Goal: Information Seeking & Learning: Learn about a topic

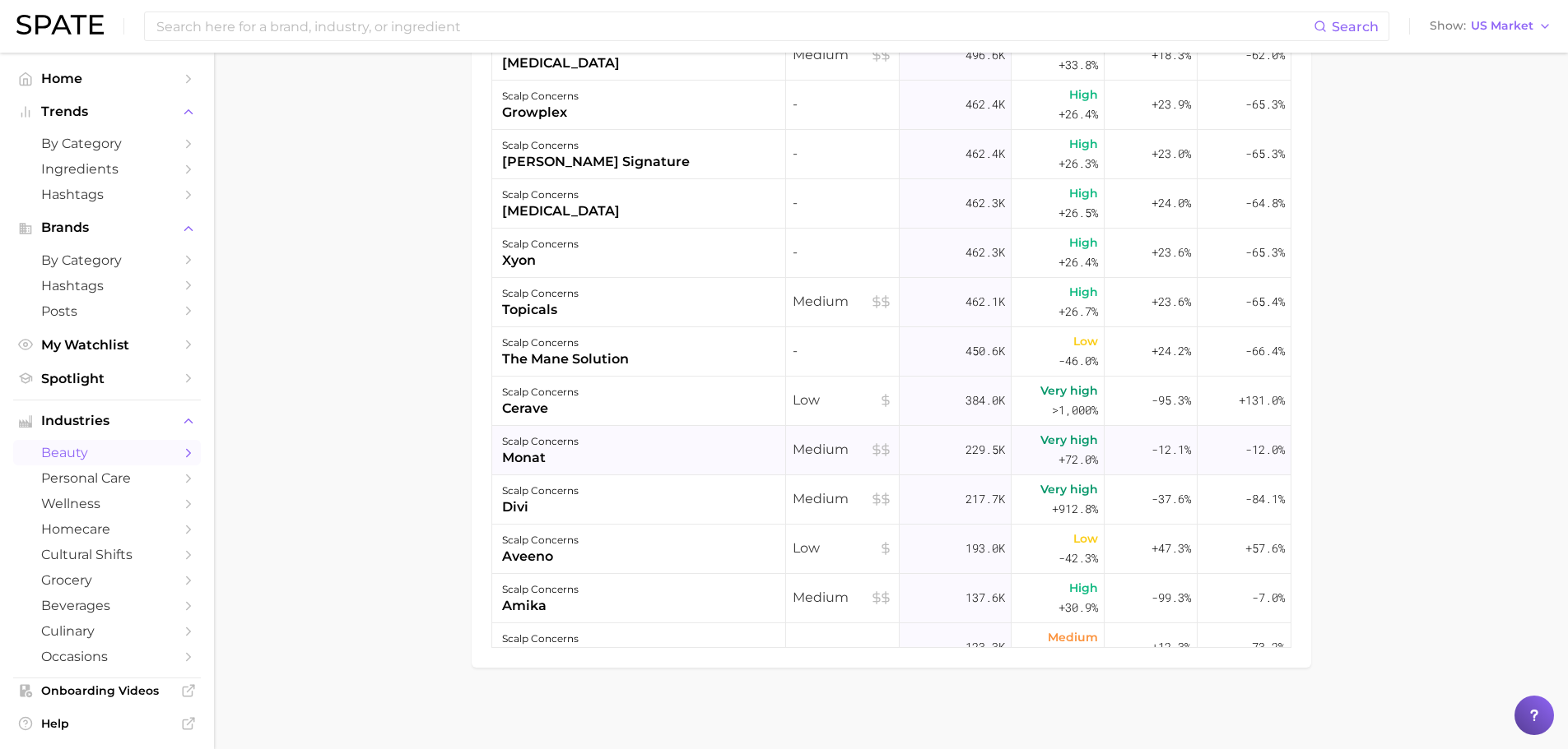
scroll to position [165, 0]
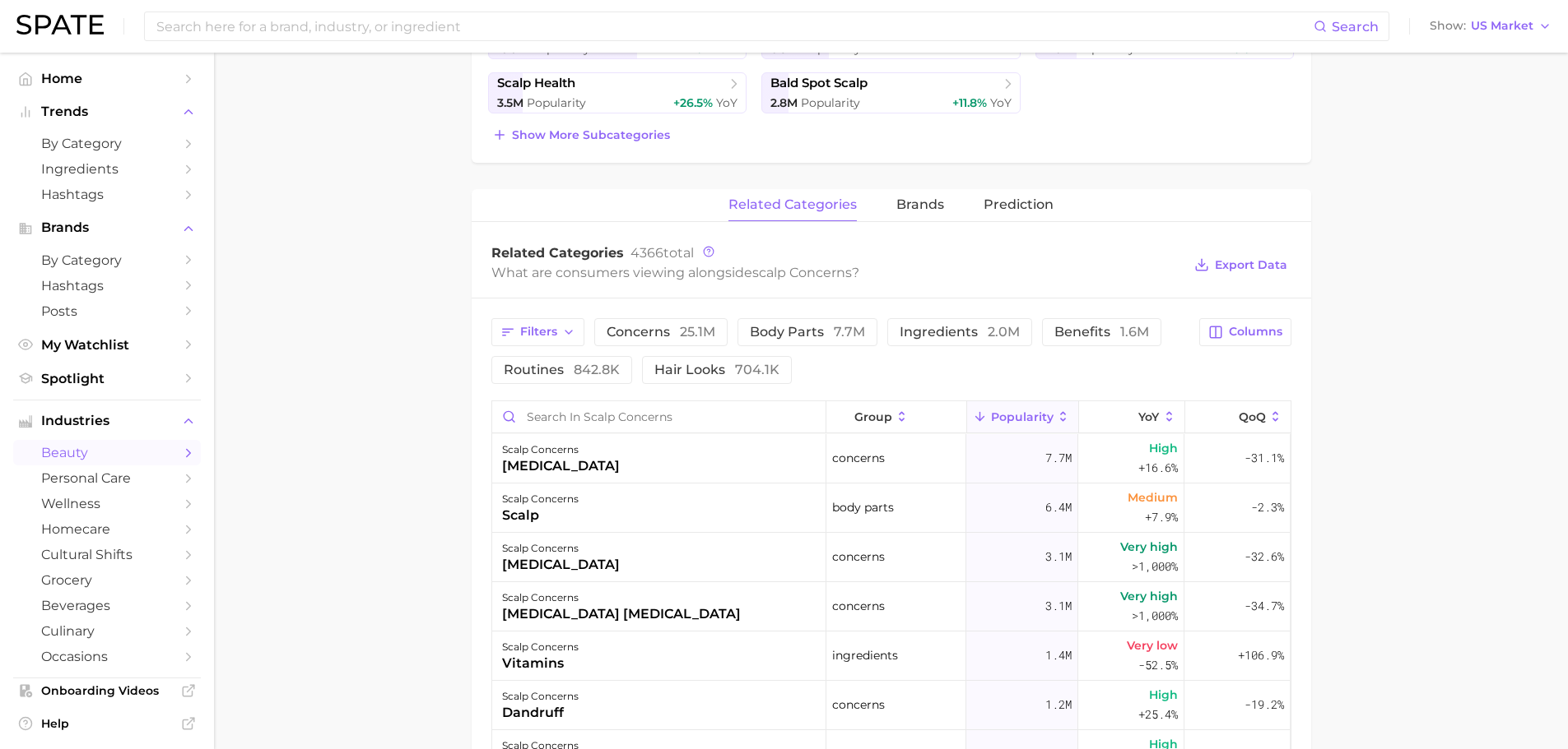
scroll to position [687, 0]
